Goal: Task Accomplishment & Management: Use online tool/utility

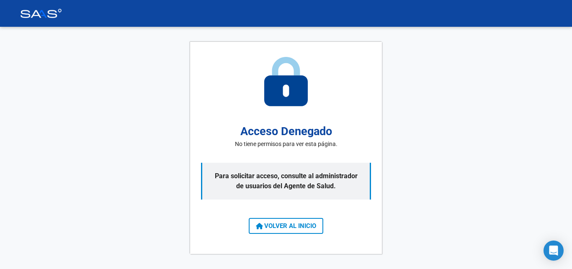
click at [420, 200] on div "Acceso Denegado No tiene permisos para ver esta página. Para solicitar acceso, …" at bounding box center [286, 148] width 572 height 243
click at [295, 174] on p "Para solicitar acceso, consulte al administrador de usuarios del Agente de Salu…" at bounding box center [286, 181] width 170 height 37
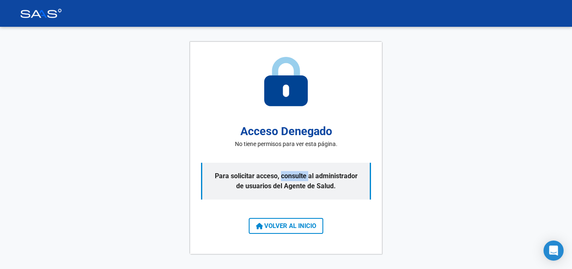
click at [295, 174] on p "Para solicitar acceso, consulte al administrador de usuarios del Agente de Salu…" at bounding box center [286, 181] width 170 height 37
click at [348, 186] on p "Para solicitar acceso, consulte al administrador de usuarios del Agente de Salu…" at bounding box center [286, 181] width 170 height 37
click at [345, 184] on p "Para solicitar acceso, consulte al administrador de usuarios del Agente de Salu…" at bounding box center [286, 181] width 170 height 37
click at [348, 184] on p "Para solicitar acceso, consulte al administrador de usuarios del Agente de Salu…" at bounding box center [286, 181] width 170 height 37
click at [342, 183] on p "Para solicitar acceso, consulte al administrador de usuarios del Agente de Salu…" at bounding box center [286, 181] width 170 height 37
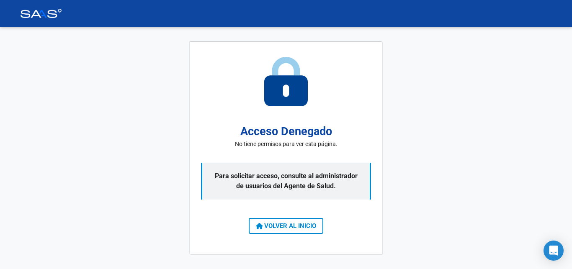
click at [304, 189] on p "Para solicitar acceso, consulte al administrador de usuarios del Agente de Salu…" at bounding box center [286, 181] width 170 height 37
click at [304, 188] on p "Para solicitar acceso, consulte al administrador de usuarios del Agente de Salu…" at bounding box center [286, 181] width 170 height 37
click at [304, 187] on p "Para solicitar acceso, consulte al administrador de usuarios del Agente de Salu…" at bounding box center [286, 181] width 170 height 37
click at [297, 227] on span "VOLVER AL INICIO" at bounding box center [286, 227] width 60 height 8
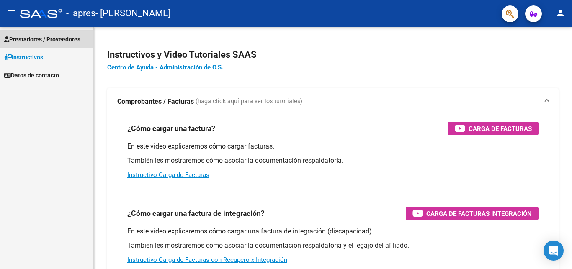
click at [34, 37] on span "Prestadores / Proveedores" at bounding box center [42, 39] width 76 height 9
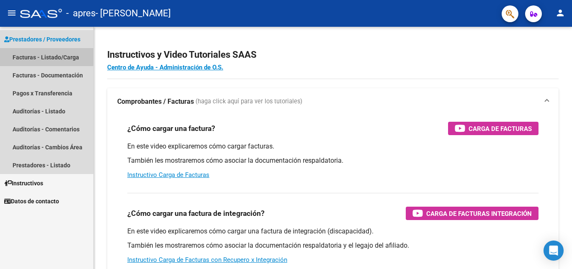
click at [18, 54] on link "Facturas - Listado/Carga" at bounding box center [46, 57] width 93 height 18
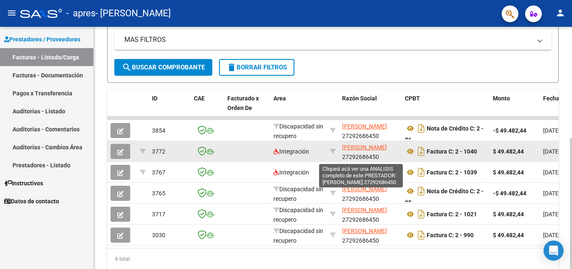
click at [353, 148] on span "[PERSON_NAME]" at bounding box center [364, 147] width 45 height 7
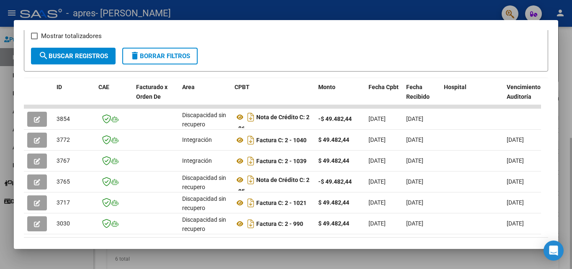
scroll to position [17, 0]
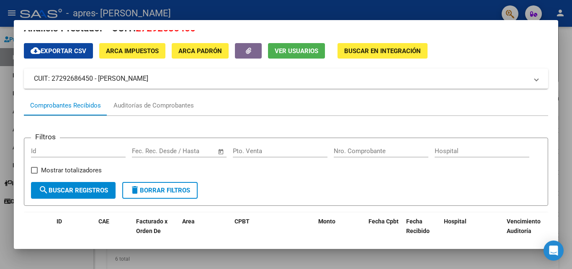
click at [8, 109] on div at bounding box center [286, 134] width 572 height 269
